Goal: Information Seeking & Learning: Understand process/instructions

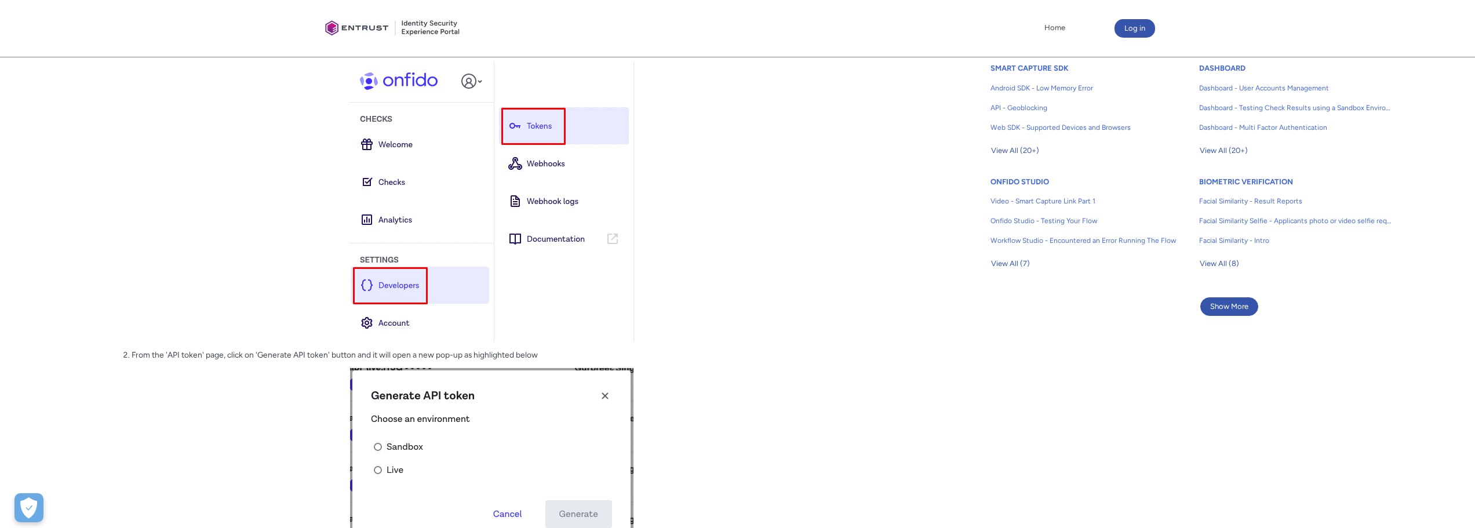
scroll to position [232, 0]
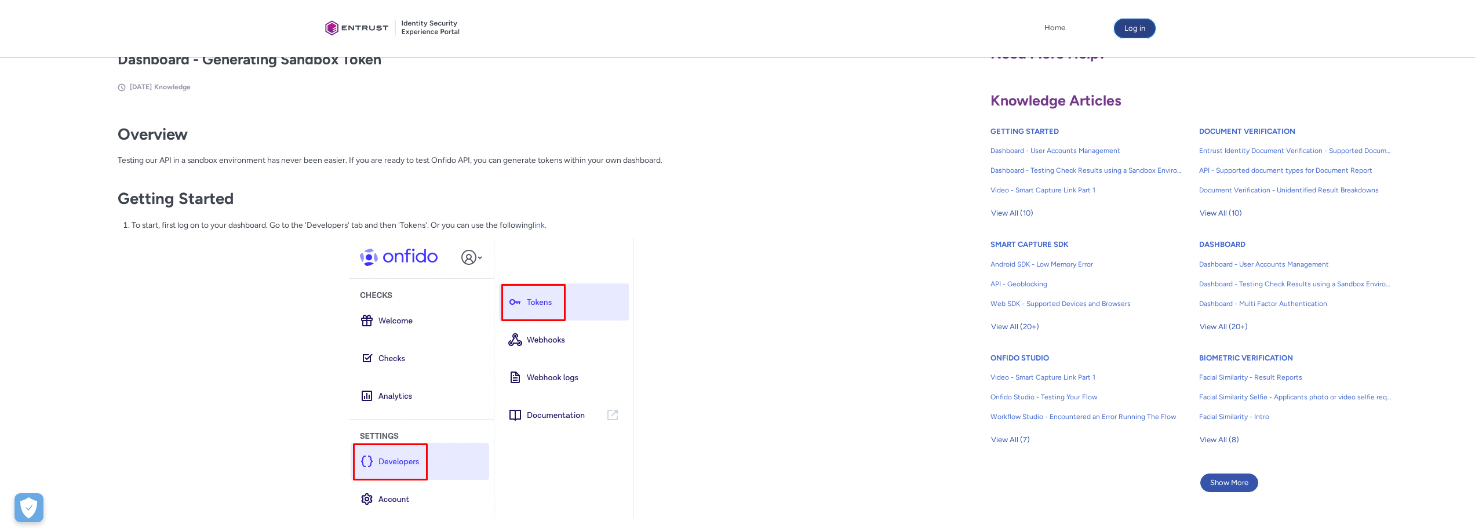
click at [1103, 27] on button "Log in" at bounding box center [1134, 28] width 41 height 19
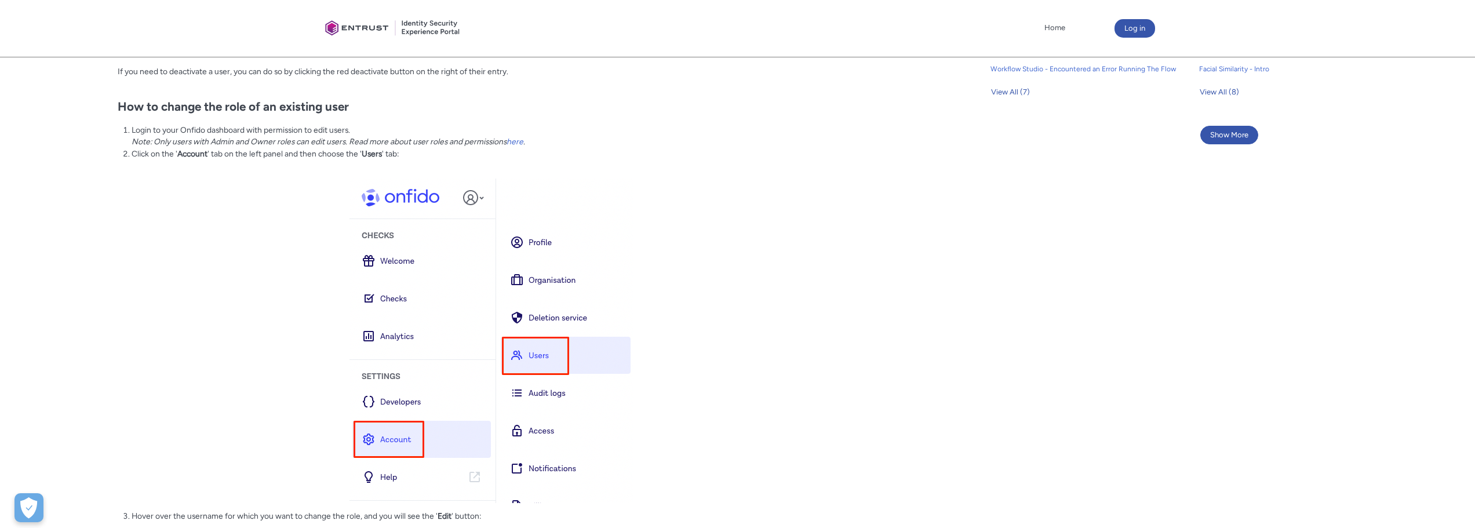
scroll to position [562, 0]
